Goal: Information Seeking & Learning: Learn about a topic

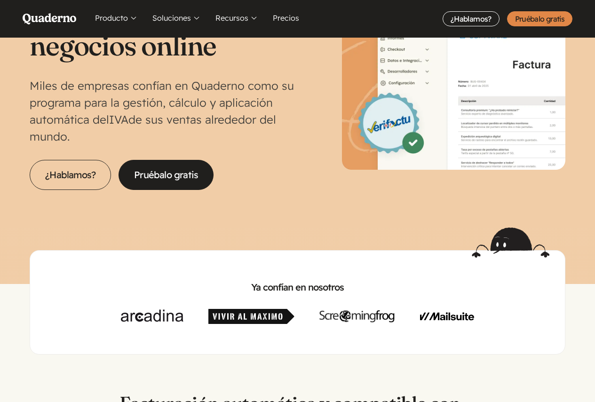
scroll to position [188, 0]
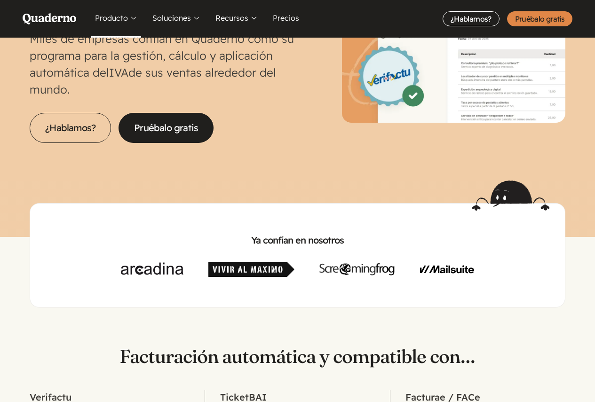
click at [126, 16] on button "Producto" at bounding box center [116, 19] width 50 height 38
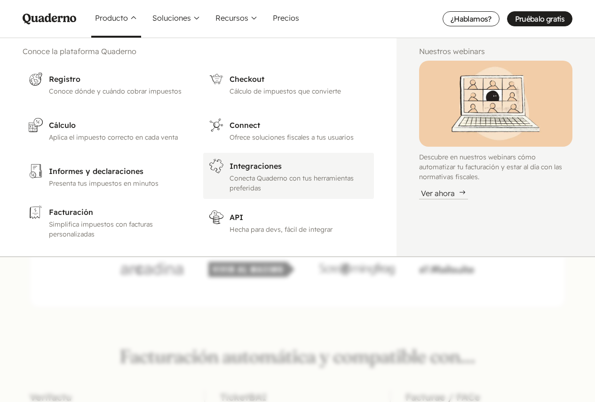
click at [264, 180] on p "Conecta Quaderno con tus herramientas preferidas" at bounding box center [299, 184] width 139 height 20
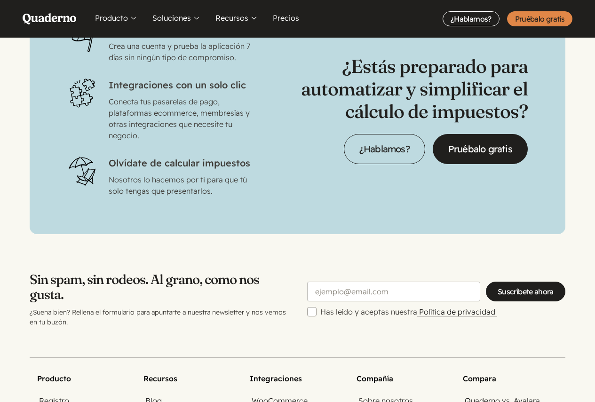
scroll to position [3192, 0]
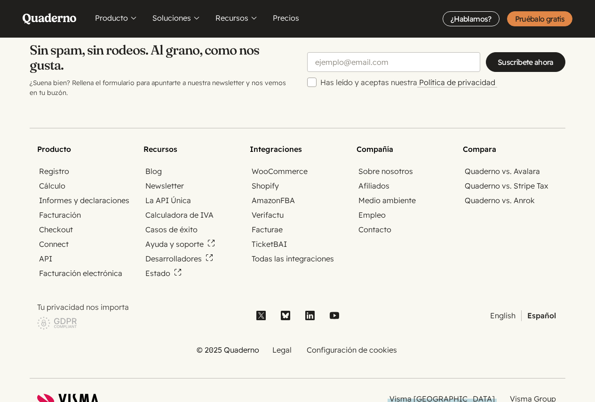
click at [476, 394] on link "Visma [GEOGRAPHIC_DATA]" at bounding box center [442, 399] width 109 height 11
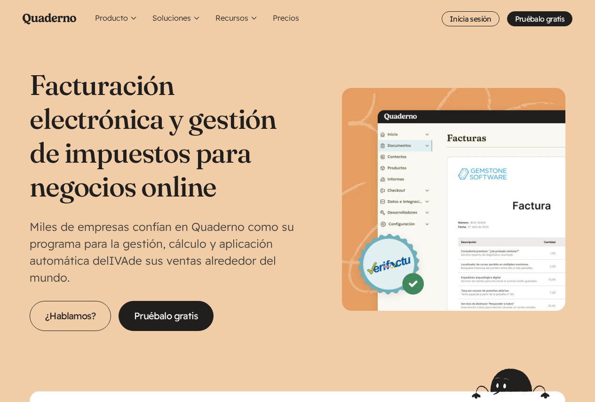
scroll to position [47, 0]
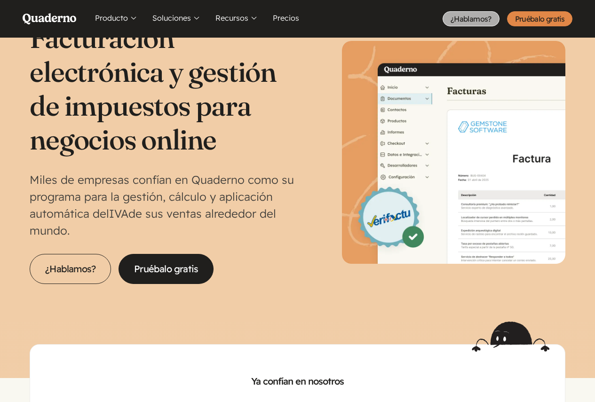
click at [471, 16] on link "¿Hablamos?" at bounding box center [471, 18] width 57 height 15
